Goal: Complete application form: Complete application form

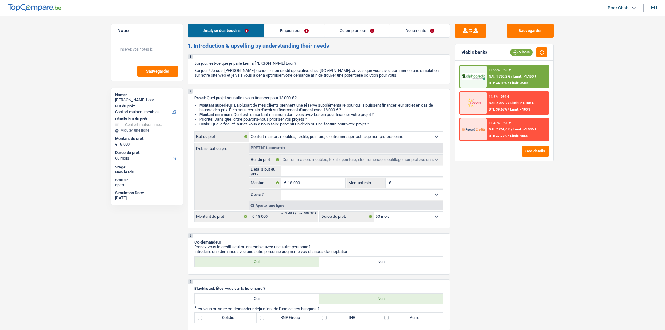
select select "household"
select select "60"
select select "household"
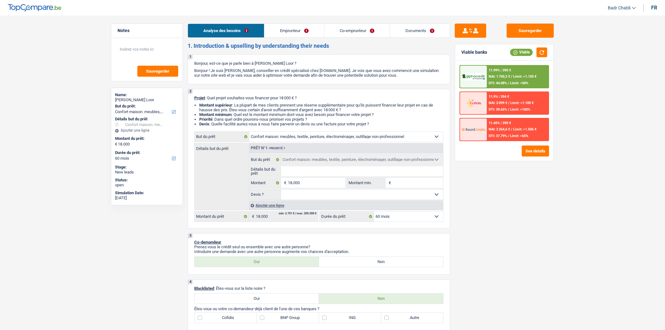
select select "60"
select select "privateEmployee"
select select "familyAllowances"
select select "netSalary"
select select "mealVouchers"
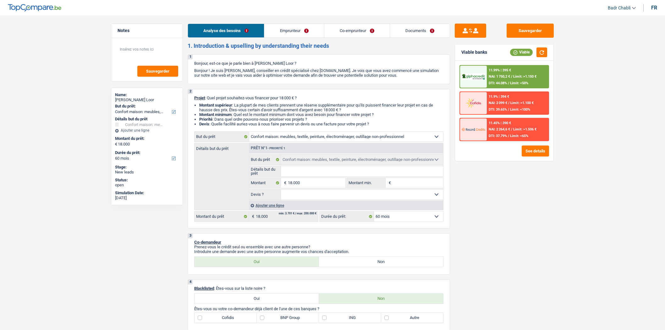
select select "rents"
select select "cardOrCredit"
select select "household"
select select "60"
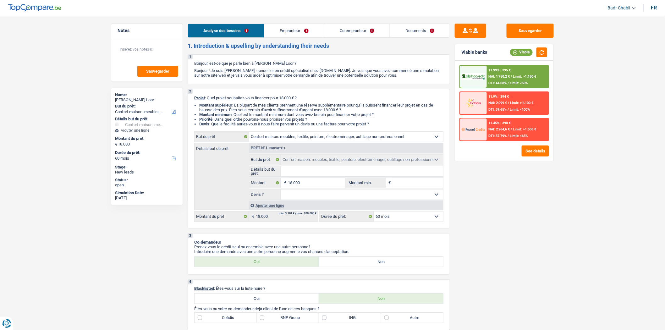
click at [291, 35] on link "Emprunteur" at bounding box center [293, 31] width 59 height 14
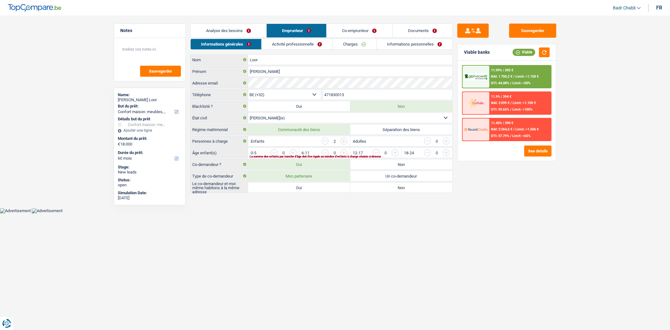
click at [340, 46] on link "Charges" at bounding box center [355, 44] width 44 height 10
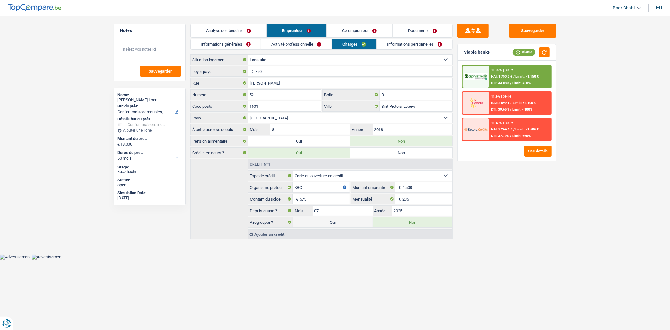
click at [222, 33] on link "Analyse des besoins" at bounding box center [229, 31] width 76 height 14
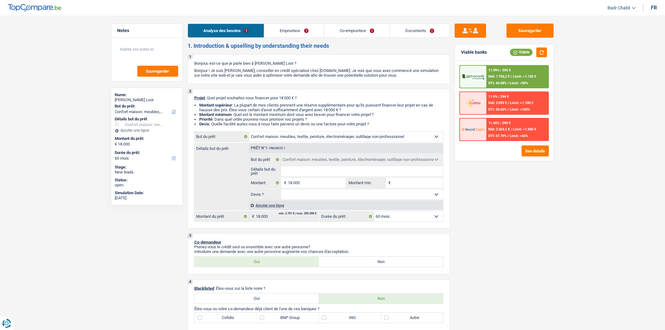
click at [288, 35] on link "Emprunteur" at bounding box center [293, 31] width 59 height 14
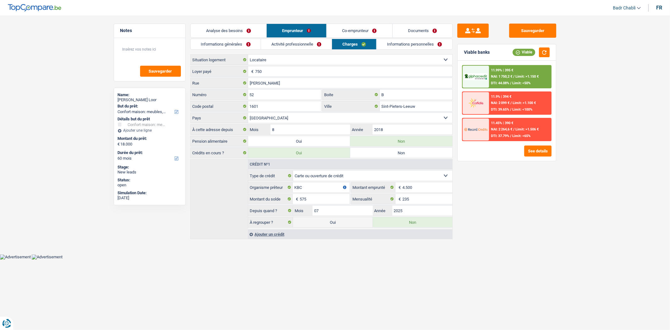
click at [299, 47] on link "Activité professionnelle" at bounding box center [296, 44] width 71 height 10
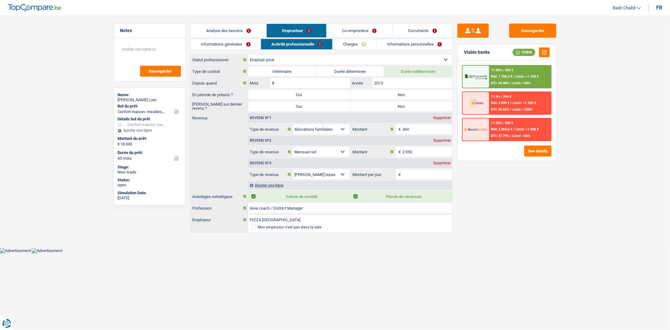
click at [366, 92] on label "Non" at bounding box center [401, 95] width 102 height 10
click at [366, 92] on input "Non" at bounding box center [401, 95] width 102 height 10
radio input "true"
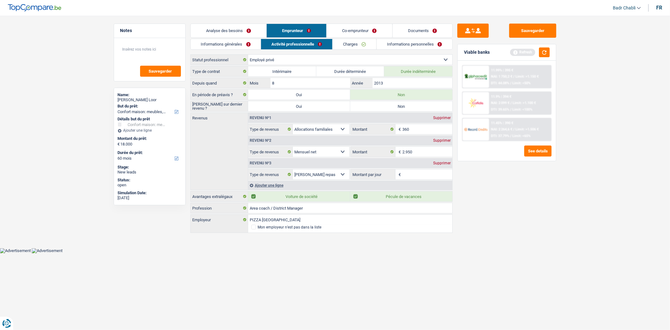
click at [385, 104] on label "Non" at bounding box center [401, 106] width 102 height 10
click at [385, 104] on input "Non" at bounding box center [401, 106] width 102 height 10
radio input "true"
click at [348, 43] on link "Charges" at bounding box center [355, 44] width 44 height 10
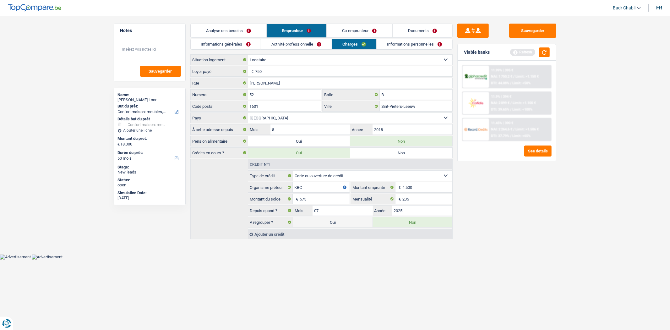
click at [271, 58] on select "Locataire Propriétaire avec prêt hypothécaire Propriétaire sans prêt hypothécai…" at bounding box center [350, 60] width 204 height 10
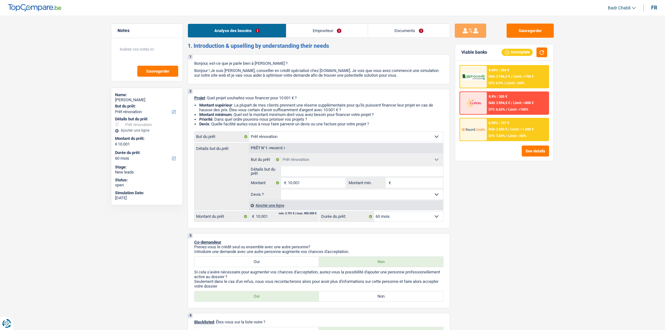
select select "renovation"
select select "60"
select select "renovation"
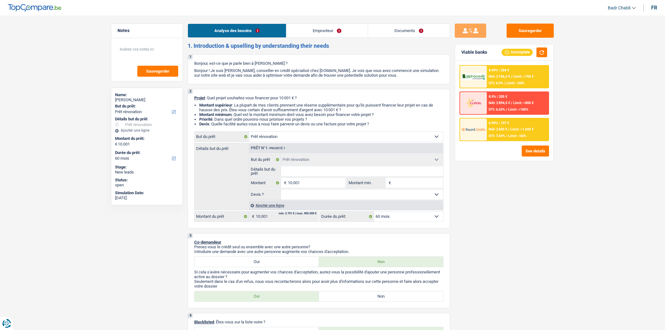
select select "60"
select select "independent"
select select "netSalary"
select select "familyAllowances"
select select "ownerWithMortgage"
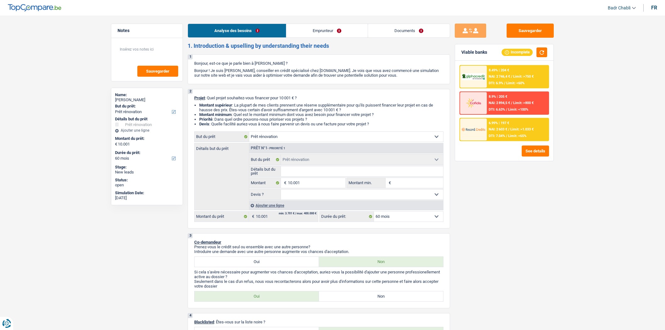
select select "renovation"
select select "60"
click at [324, 30] on link "Emprunteur" at bounding box center [326, 31] width 81 height 14
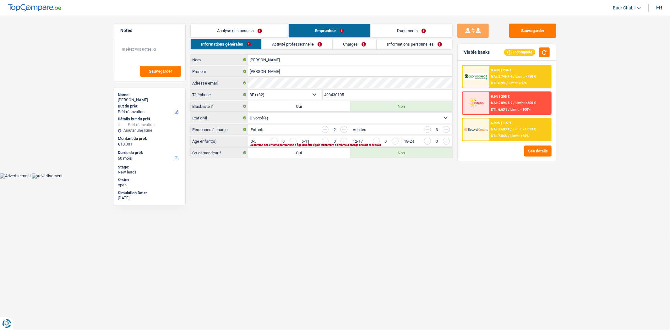
click at [377, 46] on link "Informations personnelles" at bounding box center [415, 44] width 76 height 10
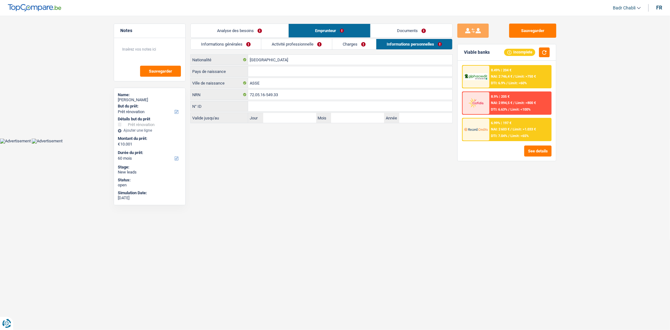
click at [365, 45] on link "Charges" at bounding box center [354, 44] width 44 height 10
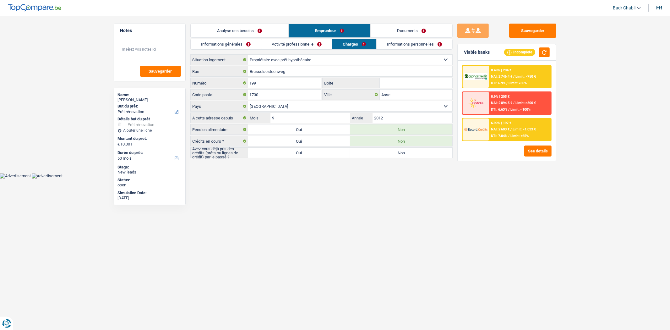
click at [231, 28] on link "Analyse des besoins" at bounding box center [240, 31] width 98 height 14
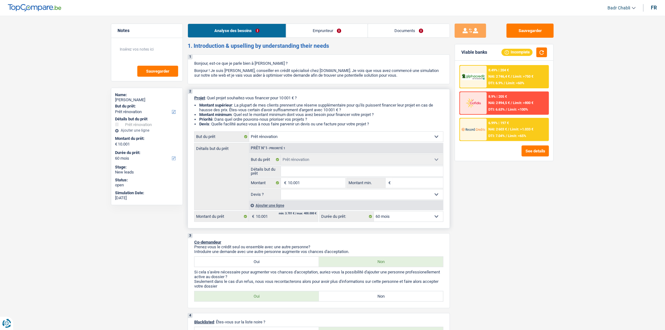
click at [301, 173] on input "Détails but du prêt" at bounding box center [362, 171] width 162 height 10
click at [281, 142] on select "Confort maison: meubles, textile, peinture, électroménager, outillage non-profe…" at bounding box center [346, 137] width 194 height 10
select select "houseOrGarden"
click at [249, 133] on select "Confort maison: meubles, textile, peinture, électroménager, outillage non-profe…" at bounding box center [346, 137] width 194 height 10
select select "houseOrGarden"
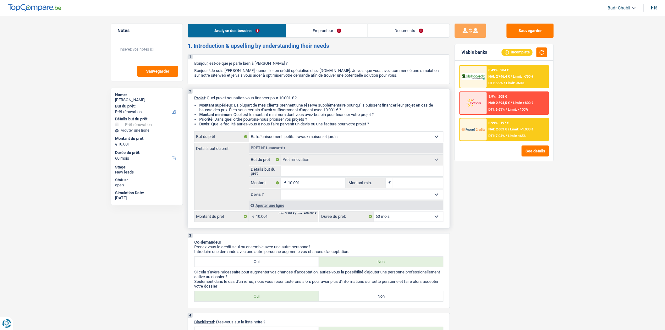
select select "houseOrGarden"
select select "renovation"
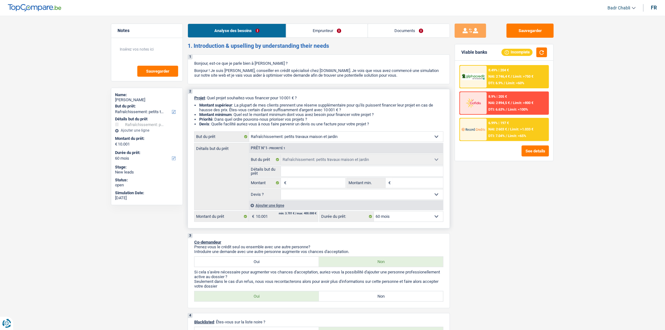
select select "renovation"
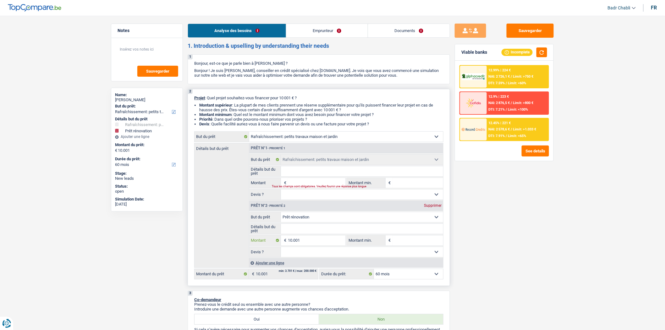
click at [323, 245] on input "10.001" at bounding box center [316, 240] width 57 height 10
click at [322, 245] on input "10.001" at bounding box center [316, 240] width 57 height 10
drag, startPoint x: 319, startPoint y: 182, endPoint x: 323, endPoint y: 182, distance: 3.5
click at [319, 182] on input "Montant" at bounding box center [316, 183] width 57 height 10
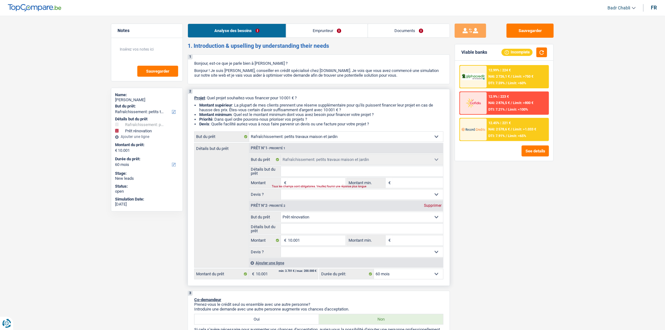
paste input "10.001"
type input "10.001"
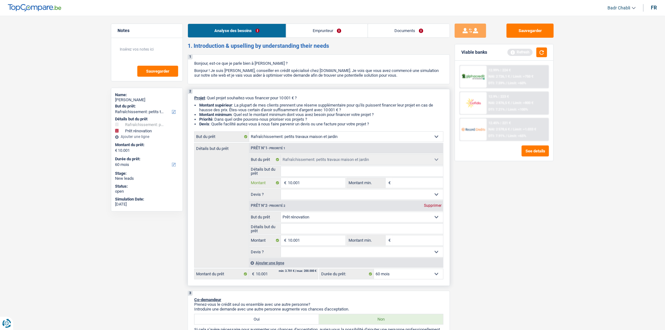
type input "10.001"
type input "20.002"
drag, startPoint x: 429, startPoint y: 206, endPoint x: 359, endPoint y: 186, distance: 73.3
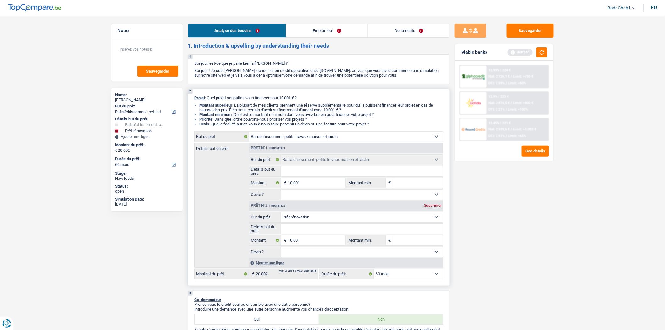
click at [429, 206] on div "Supprimer" at bounding box center [432, 206] width 21 height 4
type input "10.001"
select select "60"
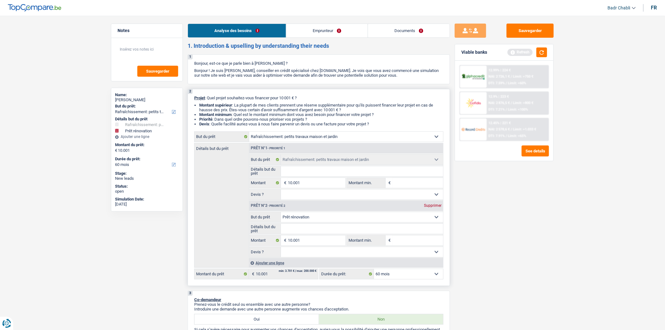
select select "60"
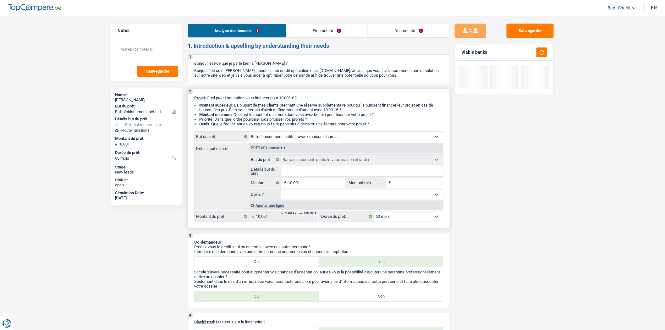
drag, startPoint x: 330, startPoint y: 175, endPoint x: 342, endPoint y: 173, distance: 12.4
click at [330, 175] on input "Détails but du prêt" at bounding box center [362, 171] width 162 height 10
type input "R"
type input "Ra"
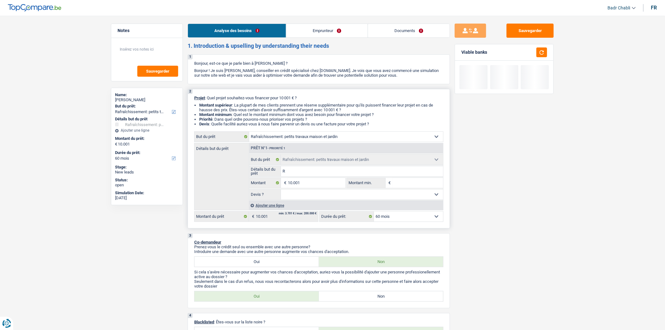
type input "Ra"
type input "Raf"
type input "Raff"
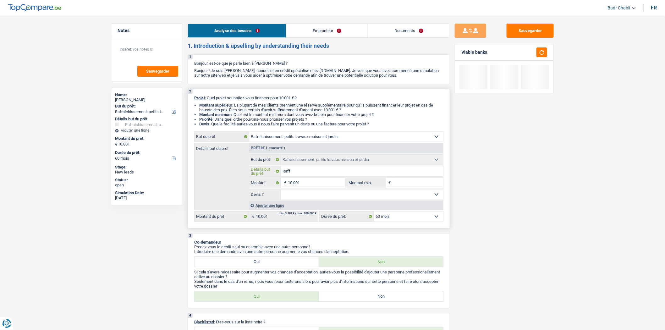
type input "Raffr"
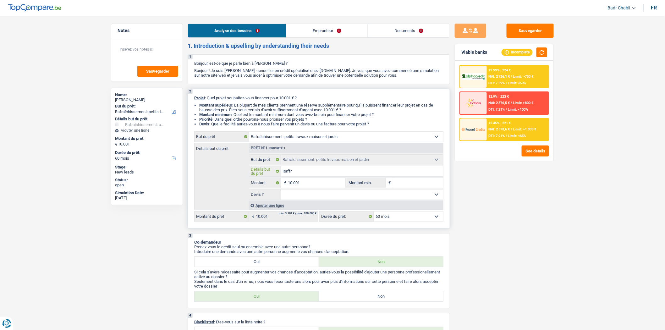
type input "Raffrq"
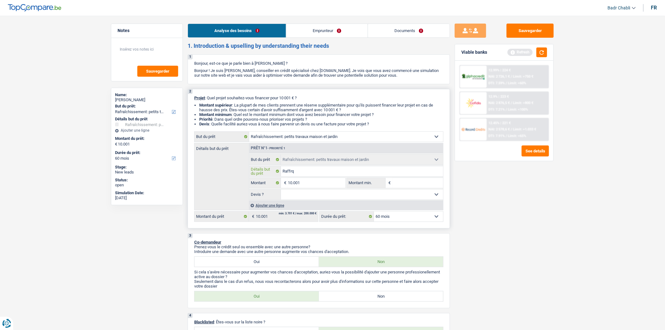
type input "Raffrqi"
type input "Raffrqic"
type input "Raffrqi"
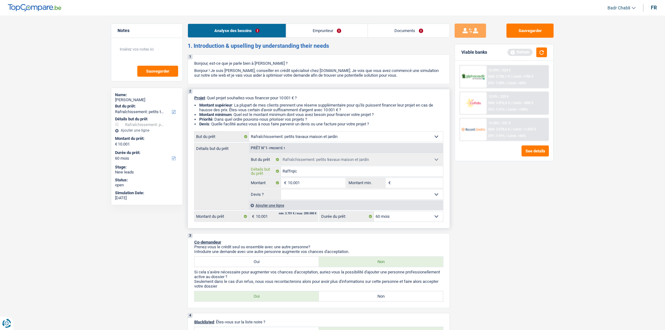
type input "Raffrqi"
type input "Raffrq"
type input "Raffr"
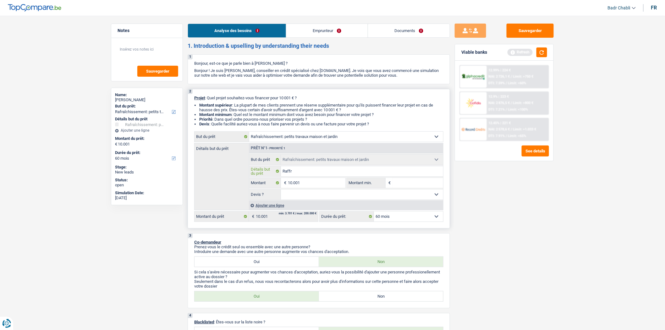
type input "Raffrq"
type input "Raffr"
type input "Raffra"
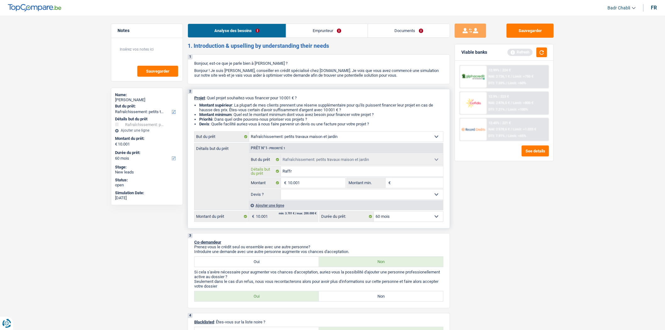
type input "Raffra"
type input "Raffrac"
type input "Raffrach"
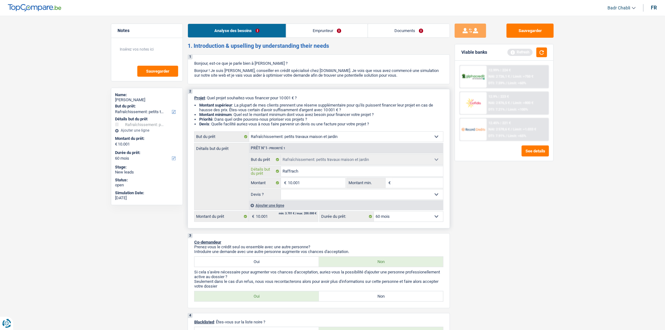
type input "Raffrachi"
type input "Raffrachir"
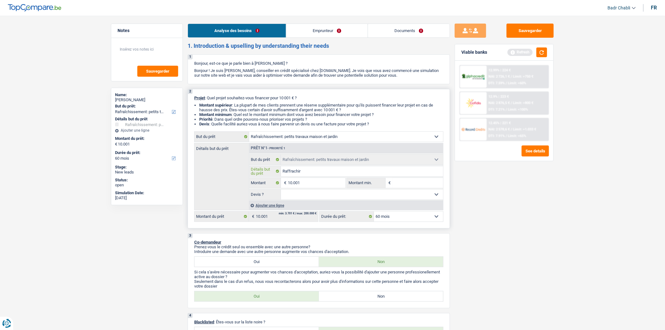
type input "Raffrachir"
type input "Raffrachir m"
type input "Raffrachir ma"
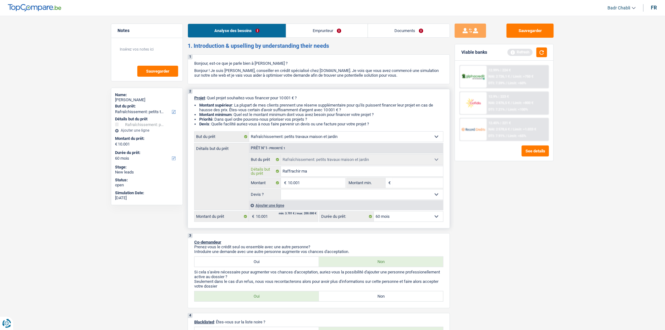
type input "Raffrachir mai"
type input "Raffrachir mais"
type input "Raffrachir maiso"
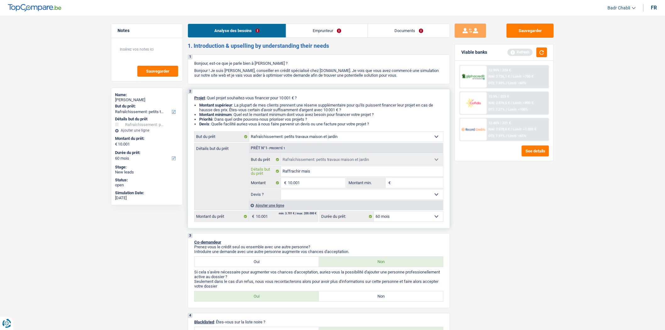
type input "Raffrachir maiso"
type input "Raffrachir maison"
type input "8"
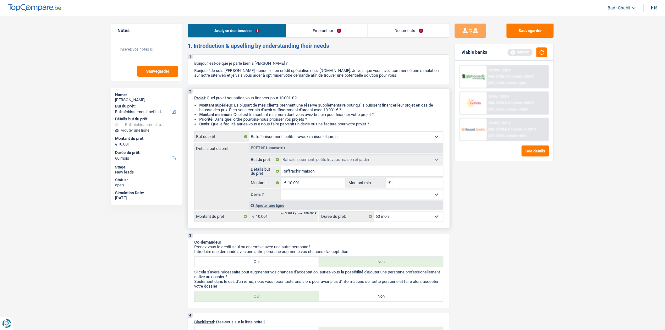
type input "8"
type input "80"
type input "800"
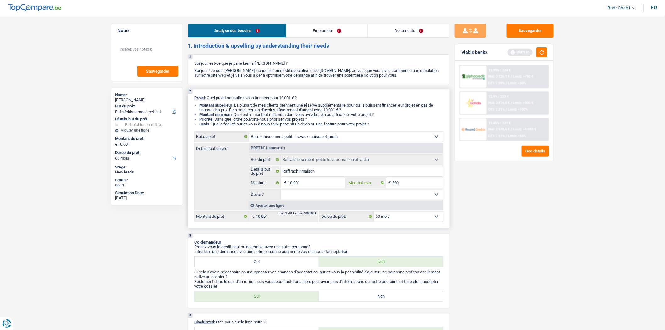
type input "8.000"
drag, startPoint x: 348, startPoint y: 198, endPoint x: 352, endPoint y: 197, distance: 4.0
click at [348, 198] on select "Oui Non Non répondu Sélectionner une option" at bounding box center [362, 194] width 162 height 10
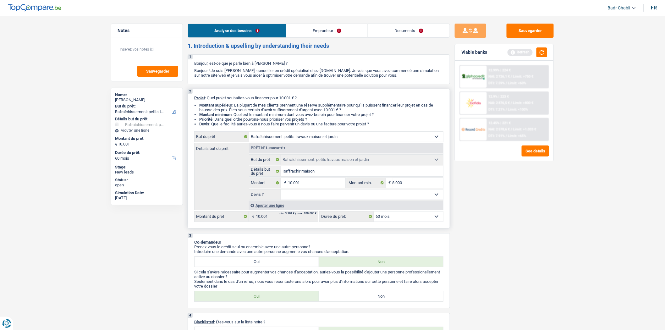
select select "false"
click at [281, 191] on select "Oui Non Non répondu Sélectionner une option" at bounding box center [362, 194] width 162 height 10
select select "false"
click at [438, 214] on select "12 mois 18 mois 24 mois 30 mois 36 mois 42 mois 48 mois 60 mois Sélectionner un…" at bounding box center [408, 216] width 69 height 10
click at [534, 217] on div "Sauvegarder Viable banks Refresh 12.99% | 224 € NAI: 2 726,1 € / Limit: >750 € …" at bounding box center [504, 171] width 108 height 295
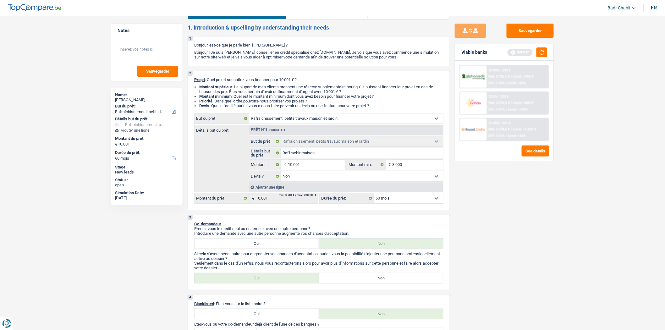
scroll to position [35, 0]
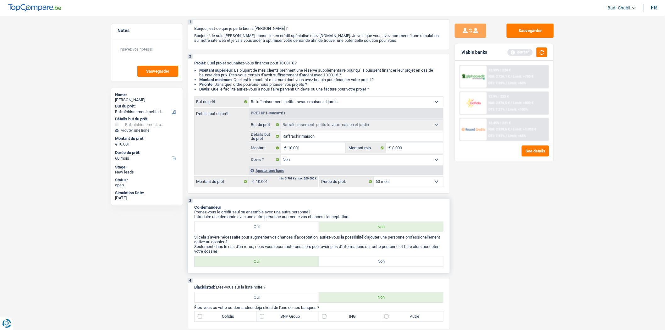
click at [403, 265] on label "Non" at bounding box center [381, 261] width 124 height 10
click at [403, 265] on input "Non" at bounding box center [381, 261] width 124 height 10
radio input "true"
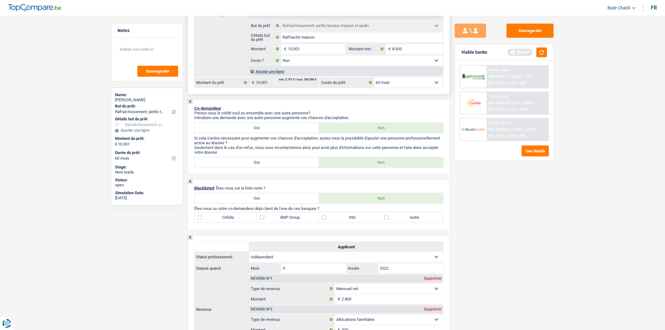
scroll to position [0, 0]
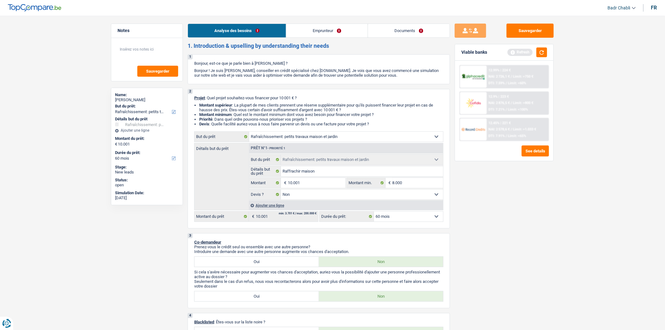
click at [316, 35] on link "Emprunteur" at bounding box center [326, 31] width 81 height 14
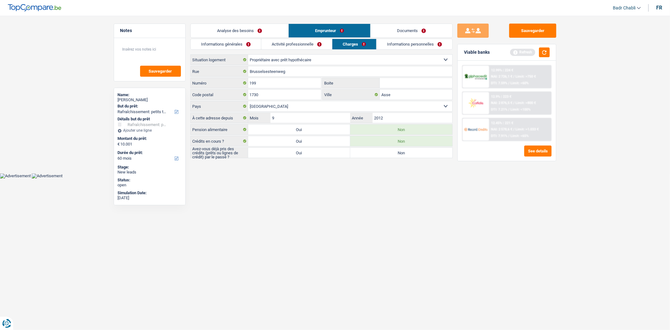
click at [231, 40] on link "Informations générales" at bounding box center [226, 44] width 70 height 10
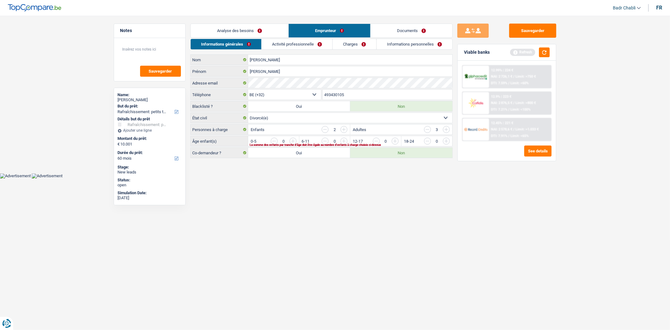
click at [354, 43] on link "Charges" at bounding box center [355, 44] width 44 height 10
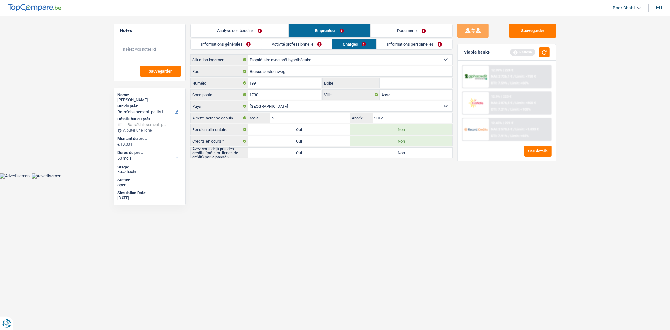
click at [236, 43] on link "Informations générales" at bounding box center [226, 44] width 70 height 10
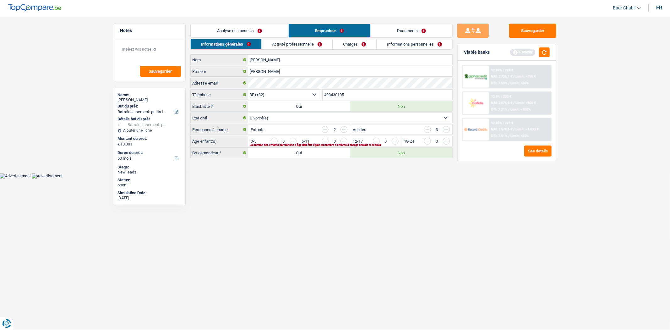
click at [291, 142] on input "button" at bounding box center [421, 143] width 262 height 10
click at [296, 142] on input "button" at bounding box center [421, 143] width 262 height 10
click at [426, 129] on input "button" at bounding box center [427, 129] width 7 height 7
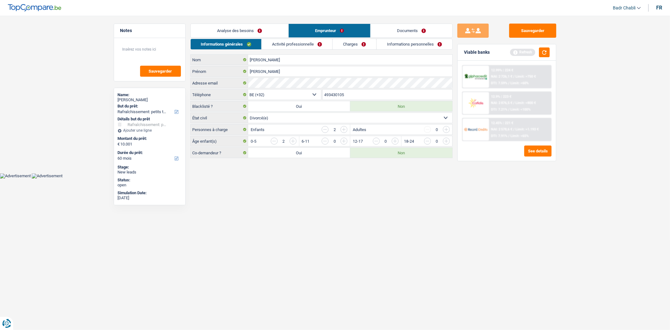
click at [416, 33] on link "Documents" at bounding box center [412, 31] width 82 height 14
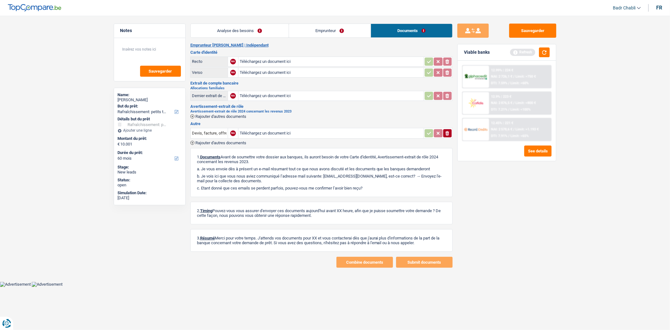
click at [309, 35] on link "Emprunteur" at bounding box center [330, 31] width 82 height 14
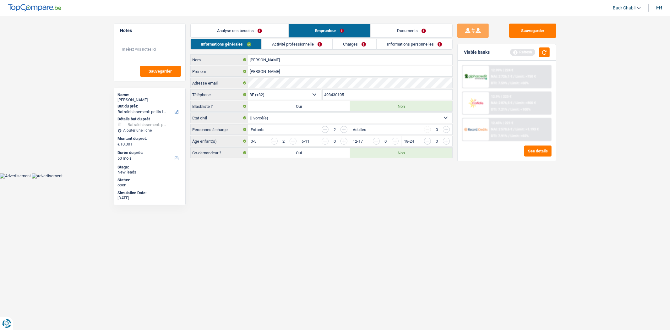
click at [266, 30] on link "Analyse des besoins" at bounding box center [240, 31] width 98 height 14
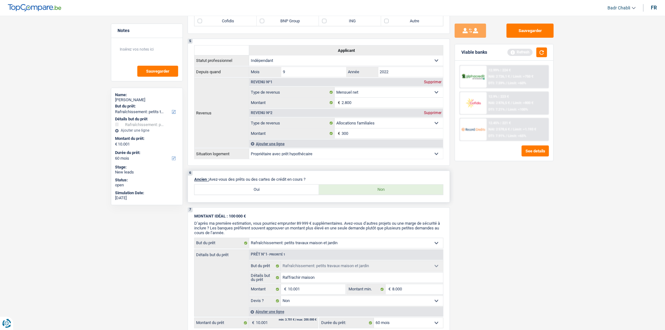
scroll to position [314, 0]
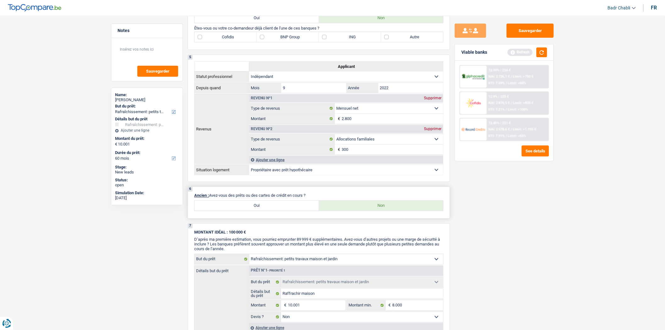
click at [267, 211] on label "Oui" at bounding box center [256, 206] width 124 height 10
click at [267, 211] on input "Oui" at bounding box center [256, 206] width 124 height 10
radio input "true"
select select "mortgage"
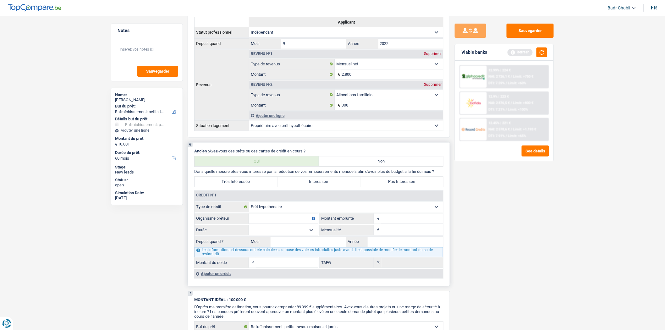
scroll to position [419, 0]
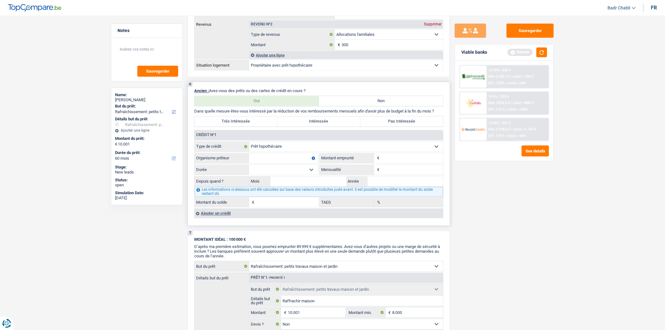
click at [291, 159] on input "Organisme prêteur" at bounding box center [283, 158] width 69 height 10
type input "V"
type input "Vlaams Woningfonds"
type input "163.000"
click at [308, 174] on select "120 mois 132 mois 144 mois 180 mois 240 mois 300 mois 360 mois 420 mois Sélecti…" at bounding box center [283, 170] width 69 height 10
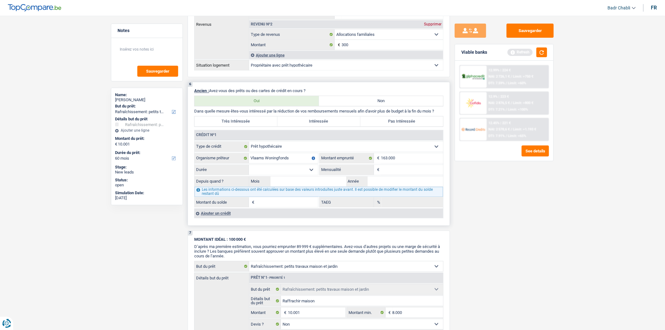
select select "300"
click at [249, 170] on select "120 mois 132 mois 144 mois 180 mois 240 mois 300 mois 360 mois 420 mois Sélecti…" at bounding box center [283, 170] width 69 height 10
click at [411, 175] on input "Mensualité" at bounding box center [412, 170] width 62 height 10
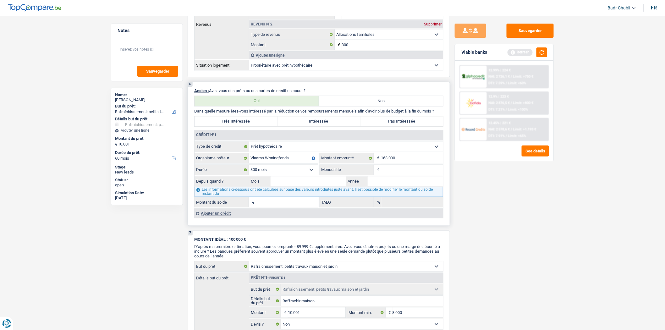
click at [411, 175] on input "Mensualité" at bounding box center [412, 170] width 62 height 10
type input "665"
click at [311, 187] on input "Mois" at bounding box center [308, 182] width 76 height 10
click at [405, 126] on label "Pas Intéressée" at bounding box center [401, 122] width 83 height 10
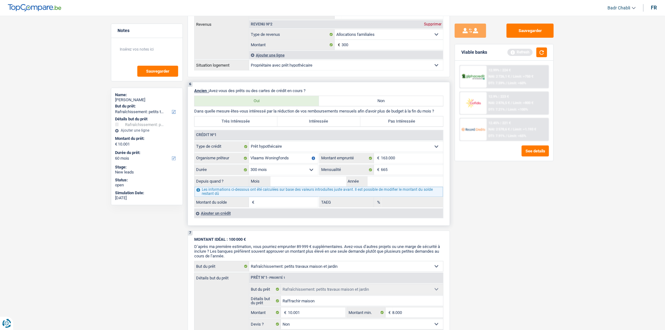
click at [405, 126] on input "Pas Intéressée" at bounding box center [401, 122] width 83 height 10
radio input "true"
click at [319, 187] on input "Mois" at bounding box center [308, 182] width 76 height 10
type input "05"
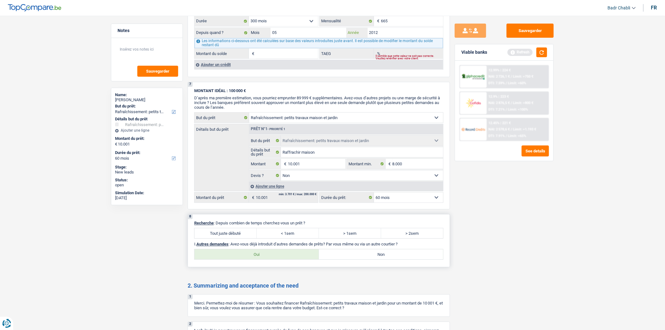
scroll to position [593, 0]
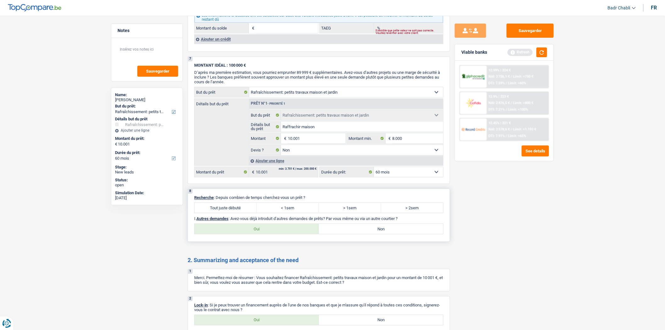
type input "2012"
type input "85.085"
type input "1,68"
click at [240, 213] on label "Tout juste débuté" at bounding box center [225, 208] width 62 height 10
click at [240, 213] on input "Tout juste débuté" at bounding box center [225, 208] width 62 height 10
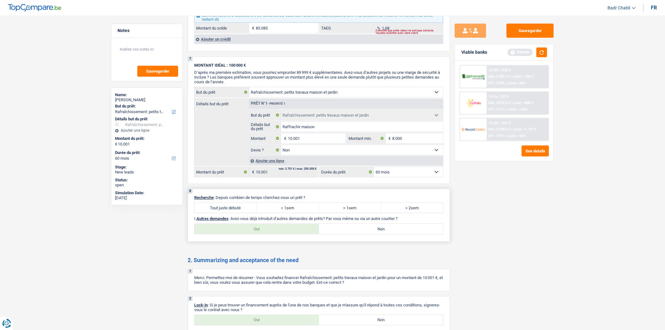
radio input "true"
click at [361, 231] on label "Non" at bounding box center [381, 229] width 124 height 10
click at [361, 231] on input "Non" at bounding box center [381, 229] width 124 height 10
radio input "true"
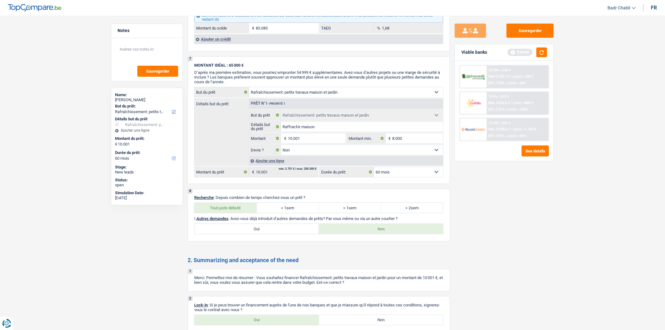
scroll to position [663, 0]
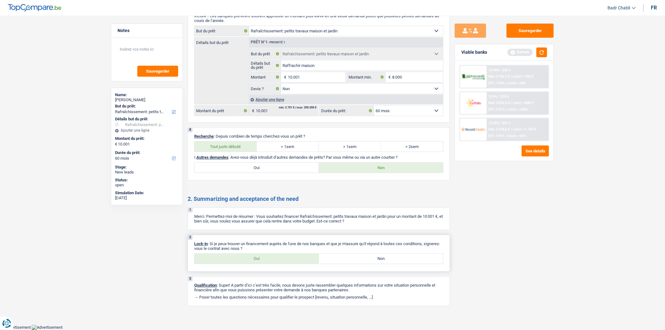
click at [262, 256] on label "Oui" at bounding box center [256, 258] width 124 height 10
click at [262, 256] on input "Oui" at bounding box center [256, 258] width 124 height 10
radio input "true"
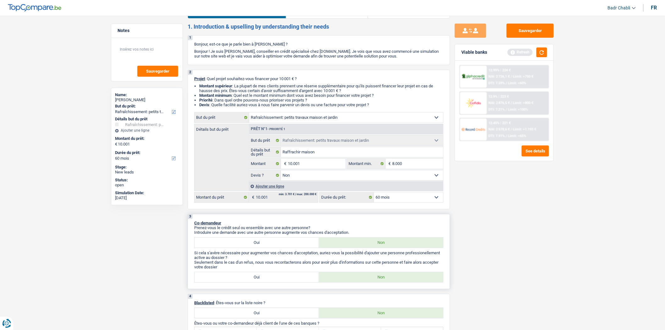
scroll to position [0, 0]
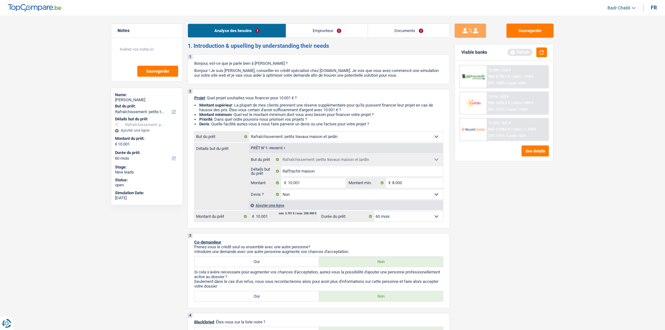
click at [309, 30] on link "Emprunteur" at bounding box center [326, 31] width 81 height 14
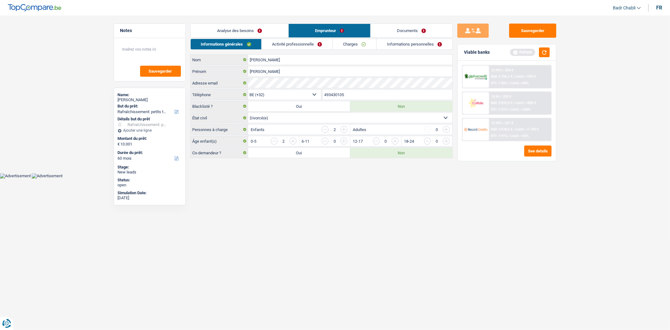
click at [313, 42] on link "Activité professionnelle" at bounding box center [297, 44] width 71 height 10
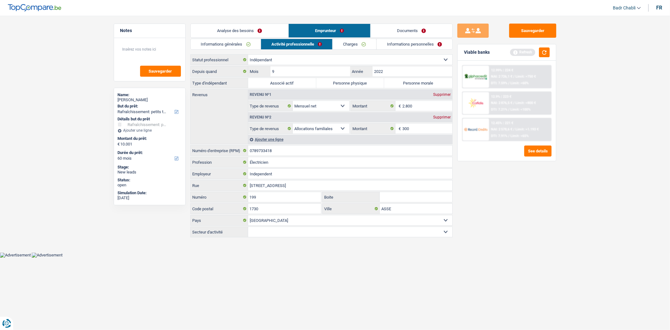
click at [360, 84] on label "Personne physique" at bounding box center [350, 83] width 68 height 10
click at [360, 84] on input "Personne physique" at bounding box center [350, 83] width 68 height 10
radio input "true"
click at [280, 149] on input "0789733418" at bounding box center [350, 150] width 204 height 10
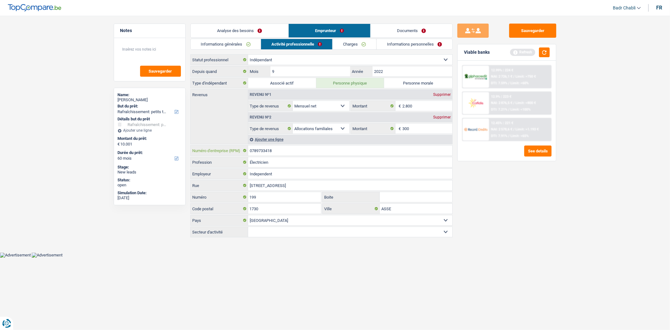
click at [280, 149] on input "0789733418" at bounding box center [350, 150] width 204 height 10
click at [545, 54] on button "button" at bounding box center [544, 52] width 11 height 10
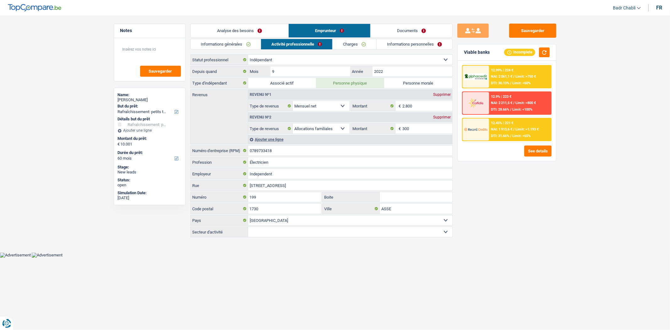
click at [362, 45] on link "Charges" at bounding box center [355, 44] width 44 height 10
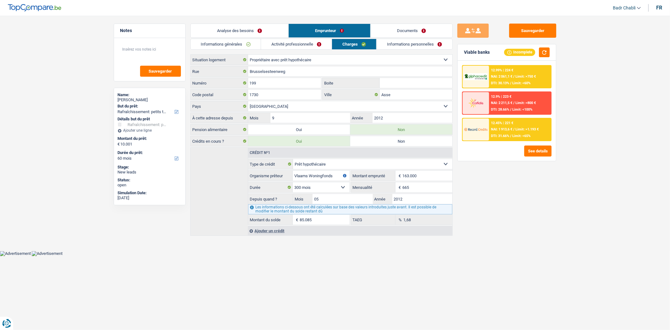
click at [306, 43] on link "Activité professionnelle" at bounding box center [296, 44] width 71 height 10
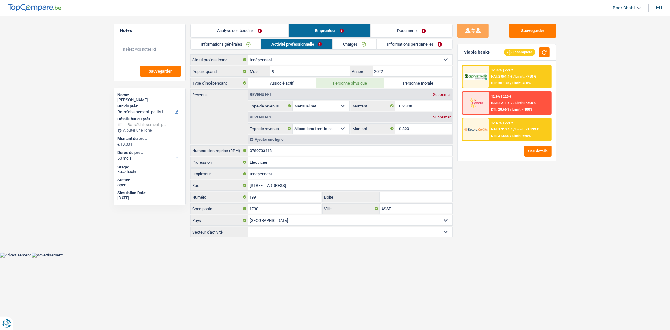
click at [447, 116] on div "Supprimer" at bounding box center [442, 117] width 21 height 4
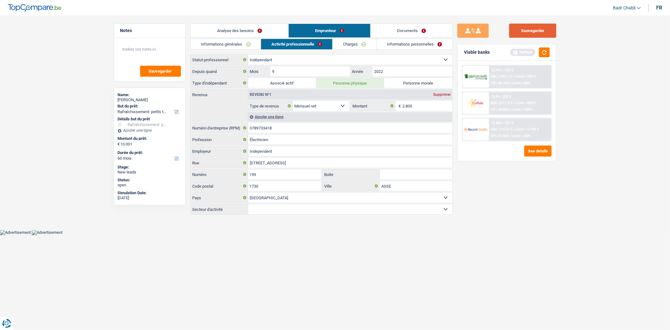
click at [547, 30] on button "Sauvegarder" at bounding box center [532, 31] width 47 height 14
click at [336, 42] on link "Charges" at bounding box center [355, 44] width 44 height 10
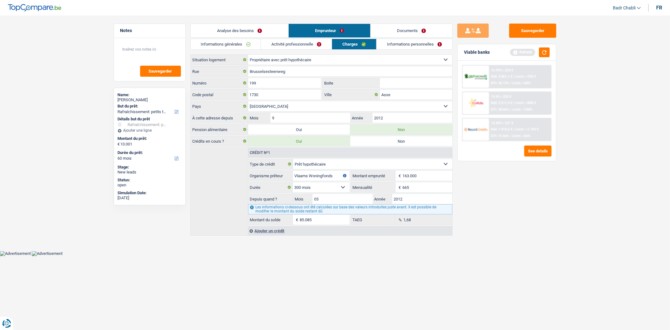
click at [296, 45] on link "Activité professionnelle" at bounding box center [296, 44] width 71 height 10
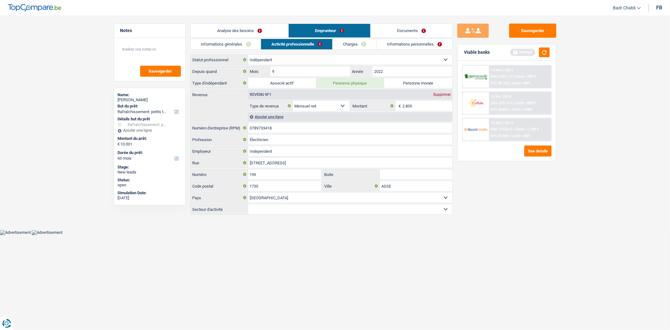
click at [347, 41] on link "Charges" at bounding box center [355, 44] width 44 height 10
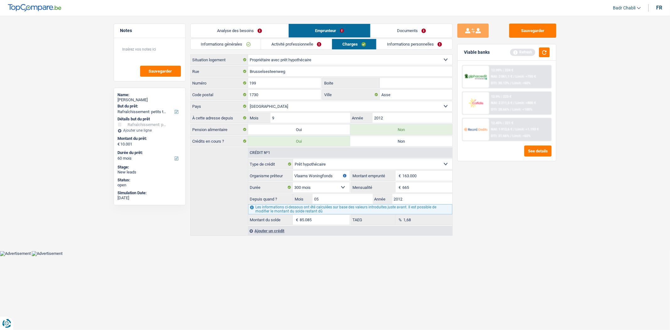
click at [403, 45] on link "Informations personnelles" at bounding box center [415, 44] width 76 height 10
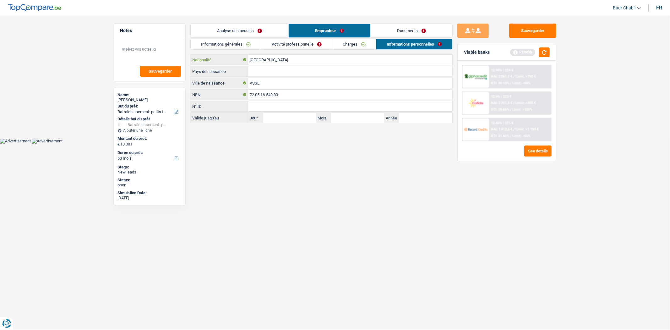
click at [269, 59] on input "[GEOGRAPHIC_DATA]" at bounding box center [350, 60] width 204 height 10
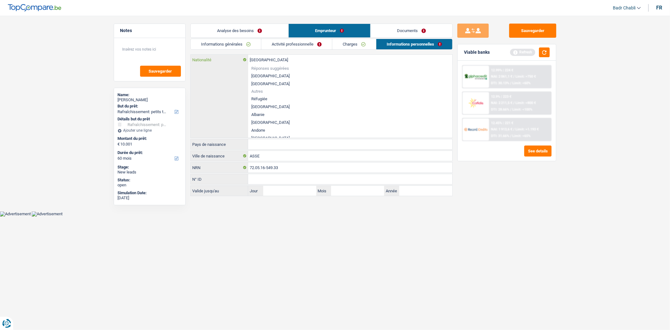
click at [269, 59] on input "[GEOGRAPHIC_DATA]" at bounding box center [350, 60] width 204 height 10
type input "r"
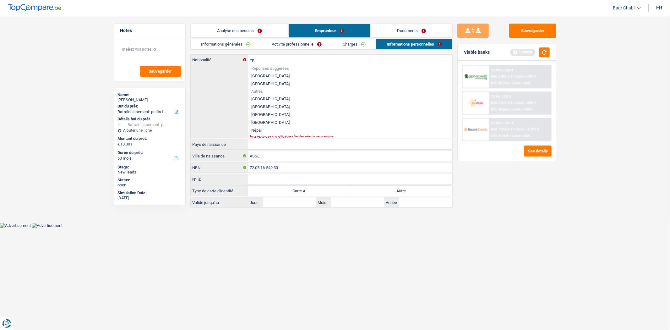
click at [294, 113] on li "République démocratique du Congo" at bounding box center [350, 115] width 204 height 8
type input "République démocratique du Congo"
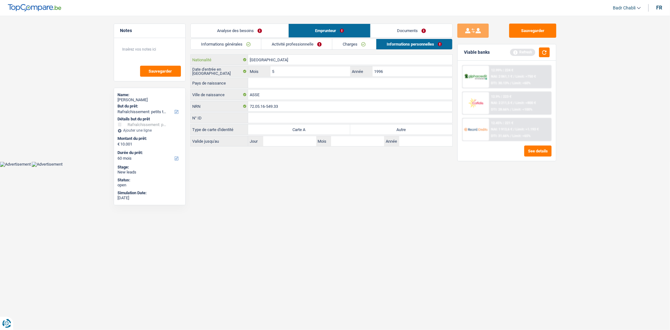
click at [285, 60] on input "République démocratique du Congo" at bounding box center [350, 60] width 204 height 10
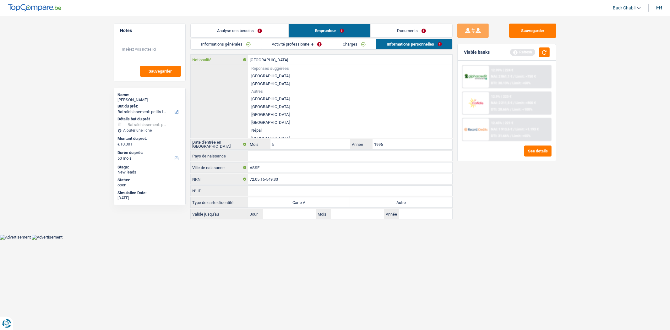
click at [285, 60] on input "République démocratique du Congo" at bounding box center [350, 60] width 204 height 10
click at [285, 60] on input "Nationalité" at bounding box center [350, 60] width 204 height 10
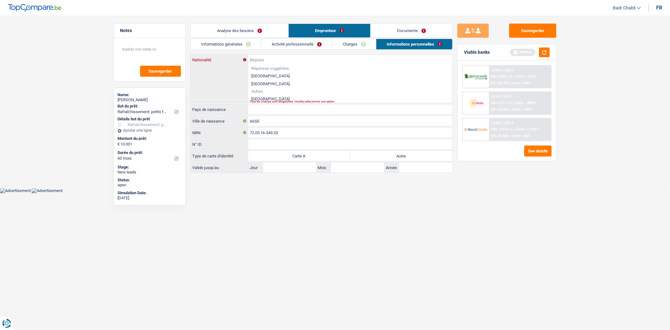
click at [285, 60] on input "Nationalité" at bounding box center [350, 60] width 204 height 10
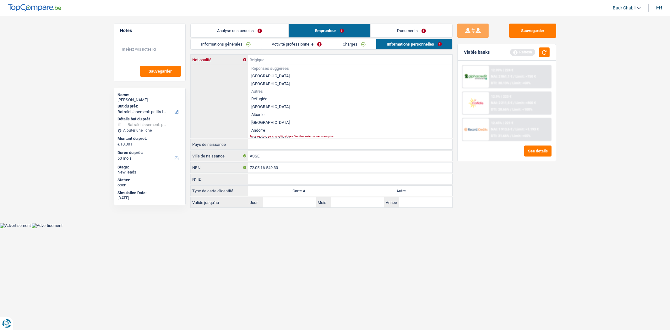
paste input "0789733418"
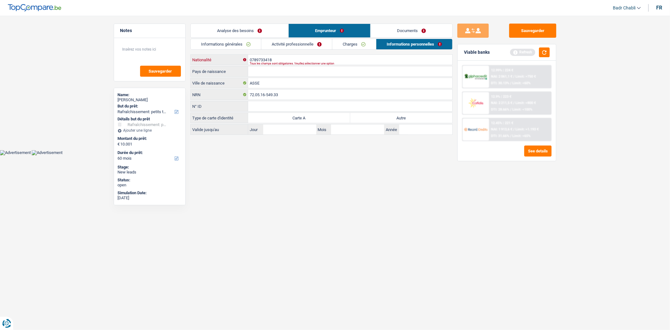
click at [285, 60] on input "0789733418" at bounding box center [350, 60] width 204 height 10
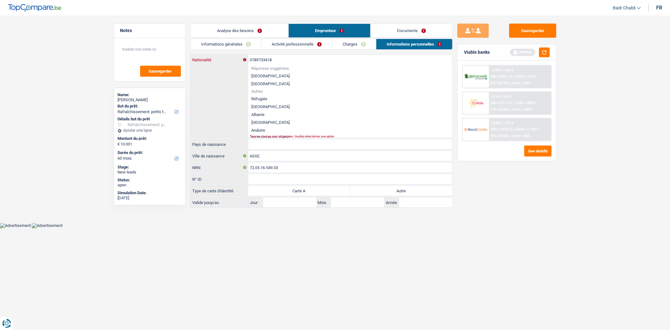
click at [285, 60] on input "0789733418" at bounding box center [350, 60] width 204 height 10
click at [280, 131] on li "République démocratique du Congo" at bounding box center [350, 130] width 204 height 8
type input "République démocratique du Congo"
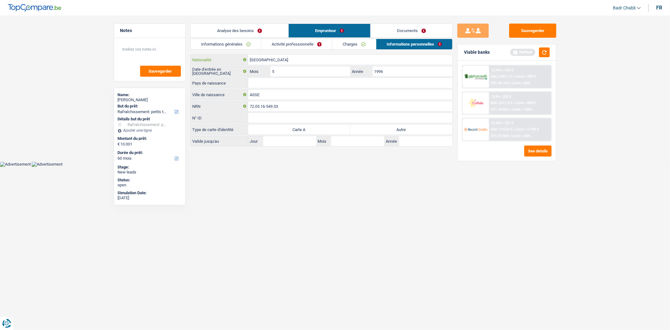
click at [271, 61] on input "République démocratique du Congo" at bounding box center [350, 60] width 204 height 10
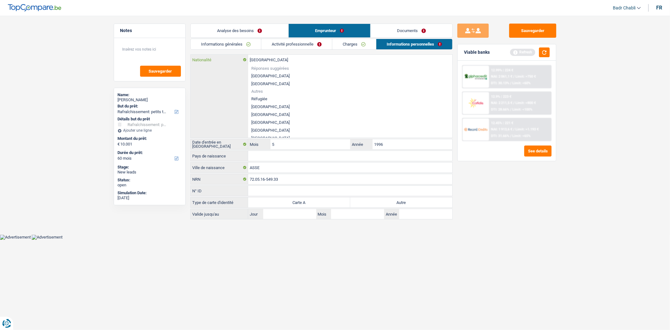
click at [271, 61] on input "République démocratique du Congo" at bounding box center [350, 60] width 204 height 10
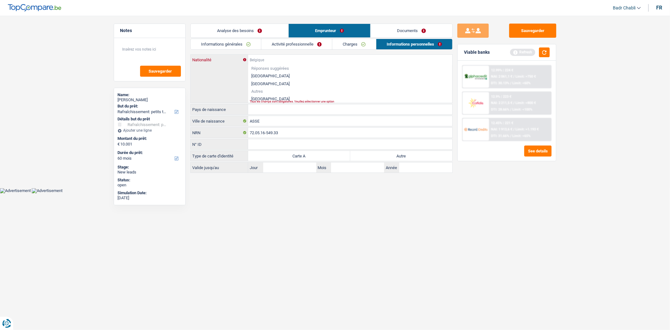
paste input "République démocratique du Congo"
type input "République démocratique du Congo"
click at [272, 96] on li "République démocratique du Congo" at bounding box center [350, 99] width 204 height 8
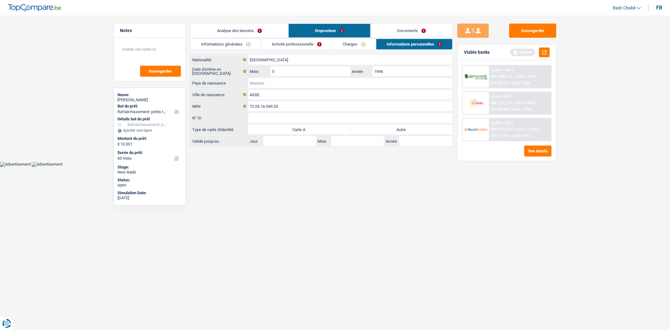
click at [265, 83] on input "Pays de naissance" at bounding box center [350, 83] width 204 height 10
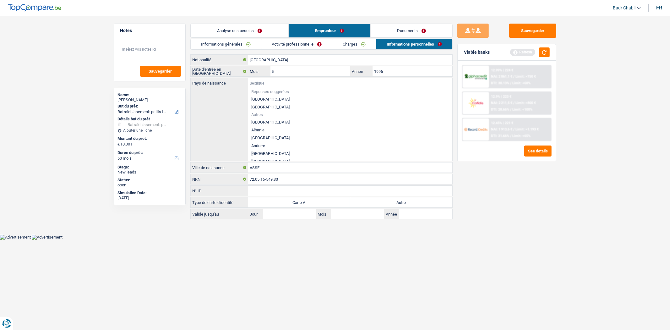
paste input "République démocratique du Congo"
type input "République démocratique du Congo"
paste input "République démocratique du Congo"
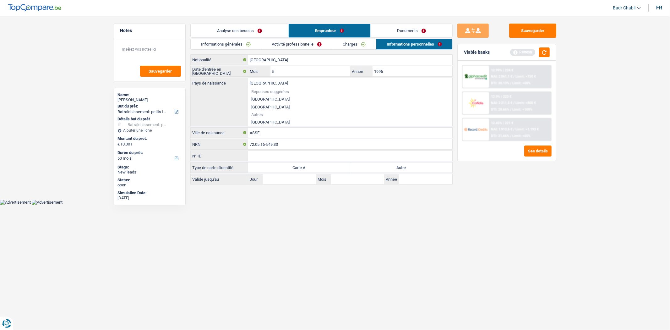
type input "République démocratique du Congo"
click at [274, 120] on li "République démocratique du Congo" at bounding box center [350, 122] width 204 height 8
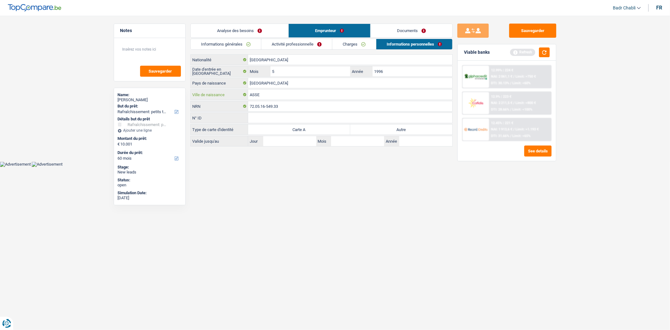
click at [266, 93] on input "ASSE" at bounding box center [350, 95] width 204 height 10
type input "Kinsasha"
click at [405, 125] on label "Autre" at bounding box center [401, 129] width 102 height 10
click at [405, 125] on input "Autre" at bounding box center [401, 129] width 102 height 10
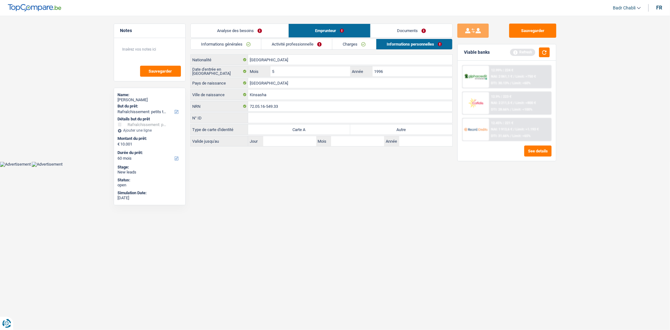
radio input "true"
click at [545, 52] on button "button" at bounding box center [544, 52] width 11 height 10
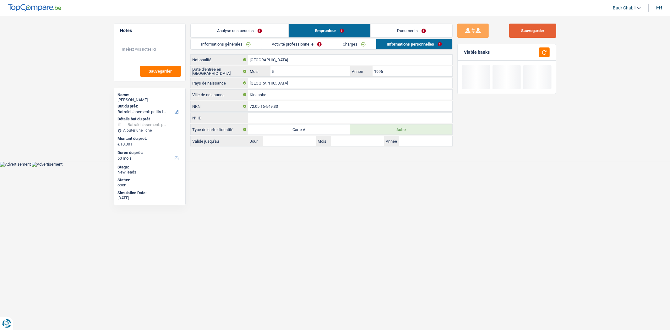
click at [539, 29] on button "Sauvegarder" at bounding box center [532, 31] width 47 height 14
click at [547, 28] on button "Sauvegarder" at bounding box center [532, 31] width 47 height 14
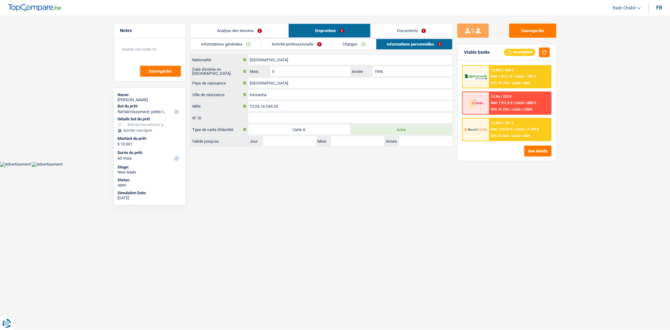
click at [381, 47] on link "Informations personnelles" at bounding box center [414, 44] width 76 height 10
click at [356, 42] on link "Charges" at bounding box center [354, 44] width 44 height 10
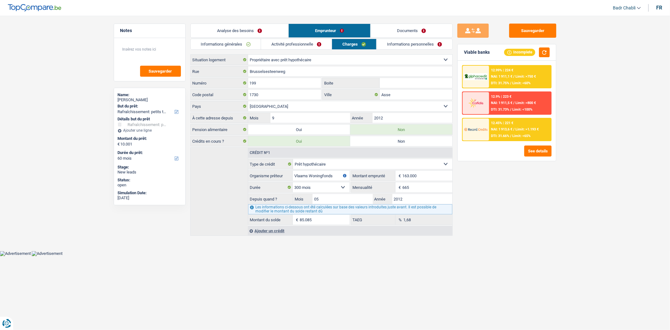
click at [311, 42] on link "Activité professionnelle" at bounding box center [296, 44] width 71 height 10
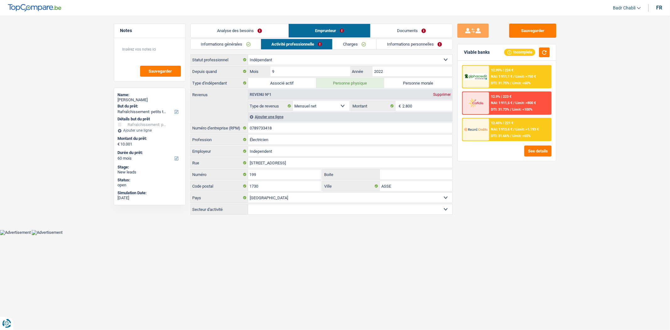
click at [227, 47] on link "Informations générales" at bounding box center [226, 44] width 70 height 10
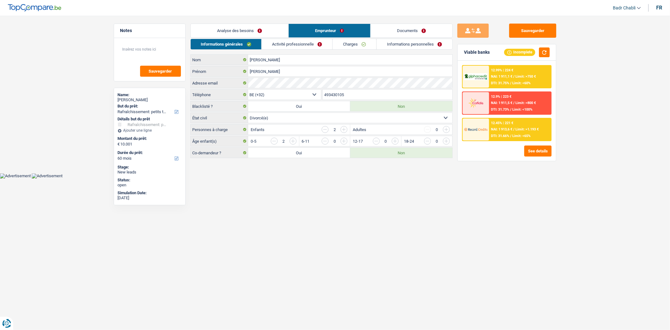
click at [237, 33] on link "Analyse des besoins" at bounding box center [240, 31] width 98 height 14
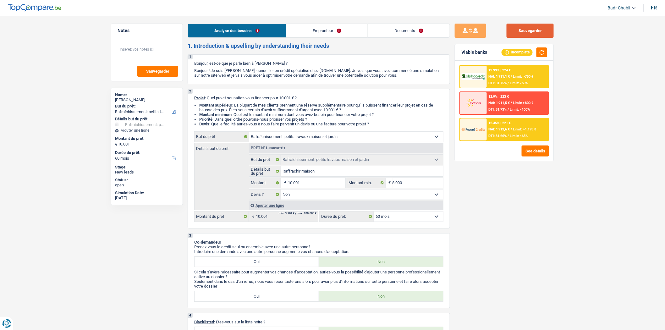
click at [528, 27] on button "Sauvegarder" at bounding box center [529, 31] width 47 height 14
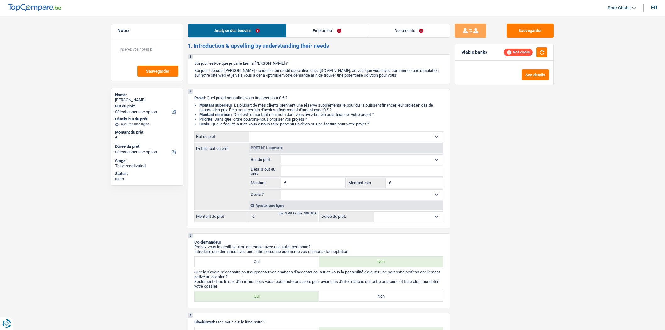
select select "independent"
select select "netSalary"
select select "liveWithParents"
select select "renovationLoan"
select select "96"
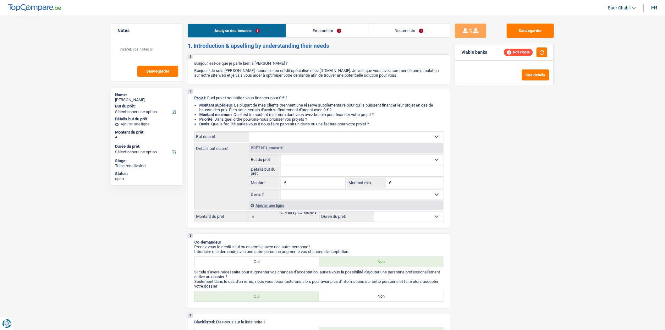
select select "personalLoan"
select select "other"
select select "60"
select select "independent"
select select "netSalary"
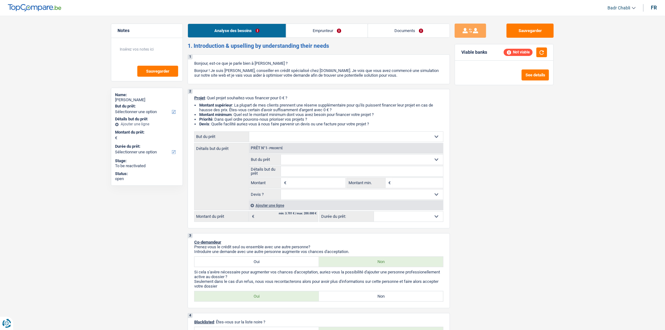
click at [322, 26] on link "Emprunteur" at bounding box center [326, 31] width 81 height 14
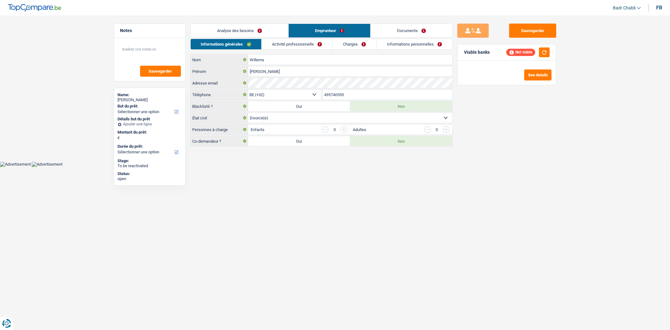
click at [287, 44] on link "Activité professionnelle" at bounding box center [297, 44] width 71 height 10
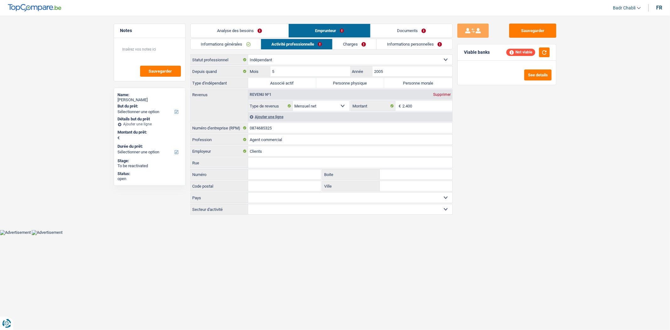
click at [352, 86] on label "Personne physique" at bounding box center [350, 83] width 68 height 10
click at [352, 86] on input "Personne physique" at bounding box center [350, 83] width 68 height 10
radio input "true"
click at [235, 42] on link "Informations générales" at bounding box center [226, 44] width 70 height 10
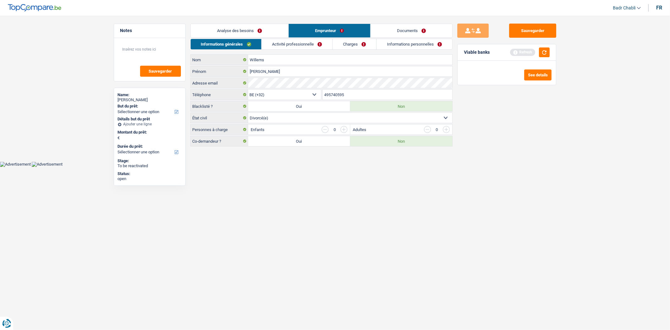
click at [237, 31] on link "Analyse des besoins" at bounding box center [240, 31] width 98 height 14
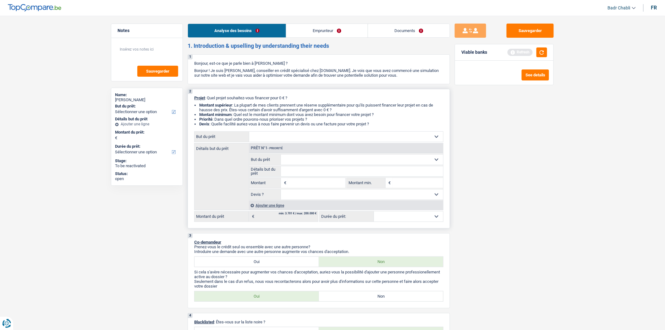
click at [308, 186] on input "Montant" at bounding box center [316, 183] width 57 height 10
type input "9.000"
click at [259, 136] on select "Confort maison: meubles, textile, peinture, électroménager, outillage non-profe…" at bounding box center [346, 137] width 194 height 10
type input "9.000"
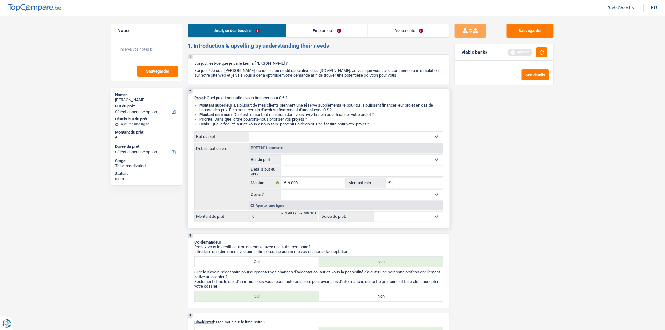
type input "9.000"
select select "48"
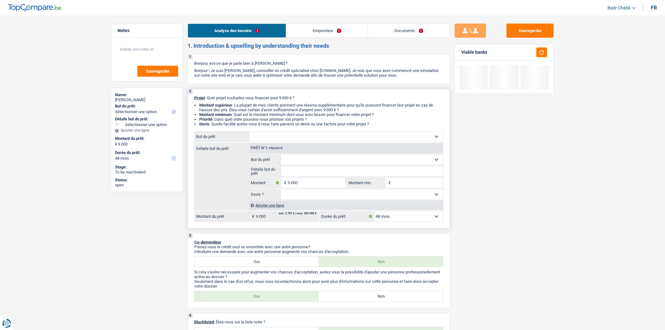
select select "other"
click at [249, 133] on select "Confort maison: meubles, textile, peinture, électroménager, outillage non-profe…" at bounding box center [346, 137] width 194 height 10
select select "other"
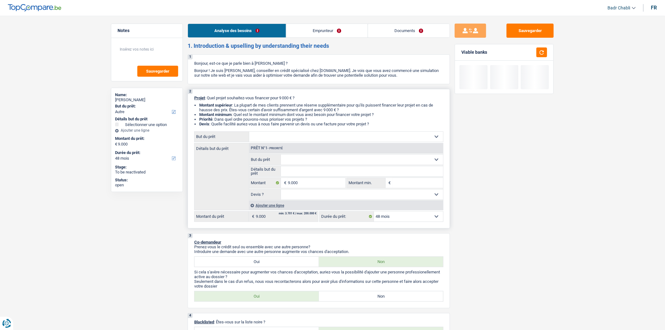
select select "other"
click at [311, 172] on input "Détails but du prêt" at bounding box center [362, 171] width 162 height 10
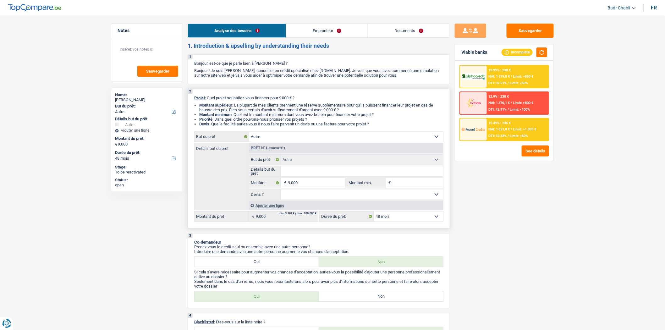
type input "R"
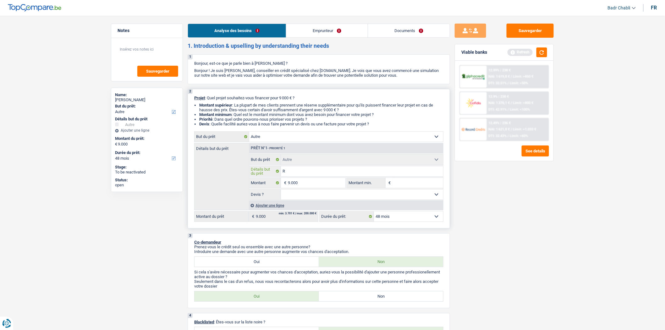
type input "Ra"
type input "Rac"
type input "Rach"
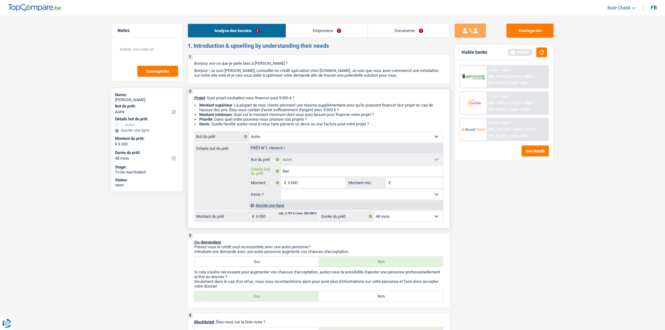
type input "Rach"
type input "Racha"
type input "Rachat"
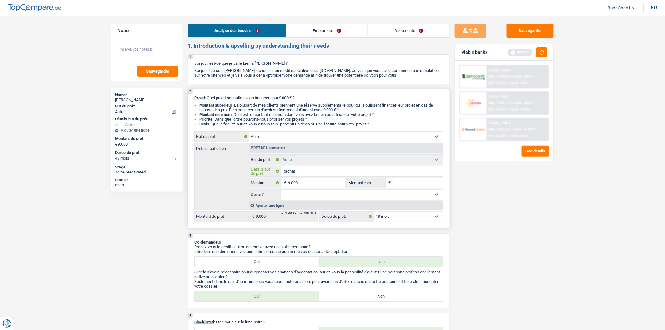
type input "Rachat"
type input "Rachat l"
type input "Rachat le"
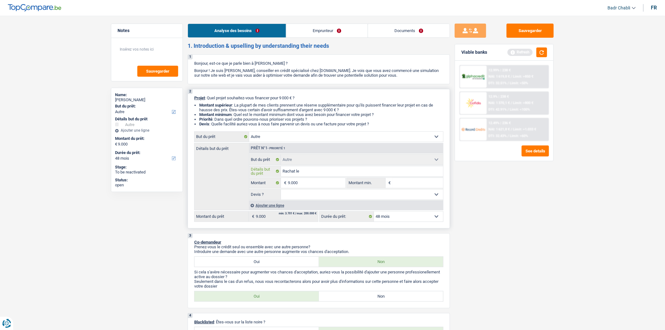
type input "Rachat le"
type input "Rachat lea"
type input "Rachat leas"
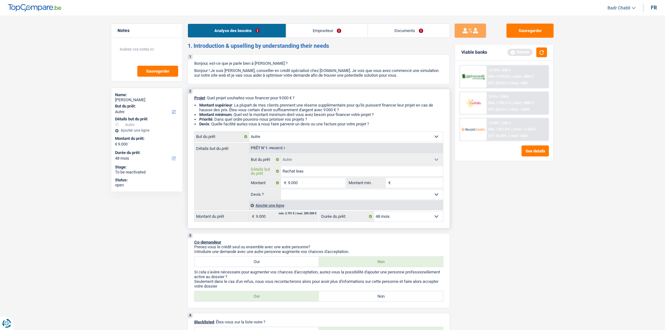
type input "Rachat leasi"
type input "Rachat leasin"
type input "Rachat leasing"
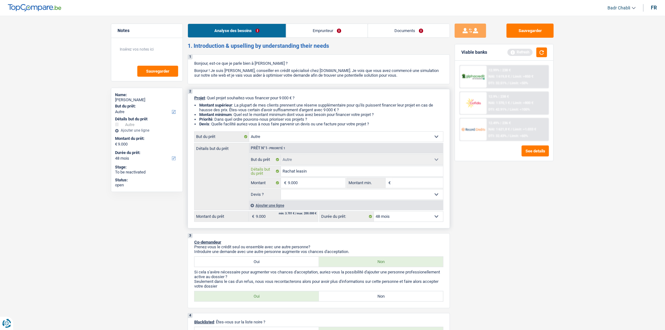
type input "Rachat leasing"
click at [316, 199] on select "Oui Non Non répondu Sélectionner une option" at bounding box center [362, 194] width 162 height 10
select select "false"
click at [281, 191] on select "Oui Non Non répondu Sélectionner une option" at bounding box center [362, 194] width 162 height 10
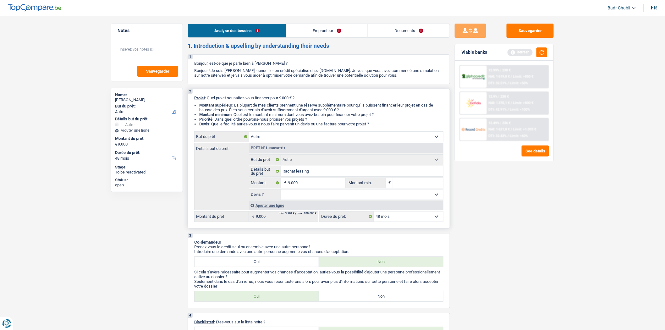
select select "false"
click at [319, 27] on link "Emprunteur" at bounding box center [326, 31] width 81 height 14
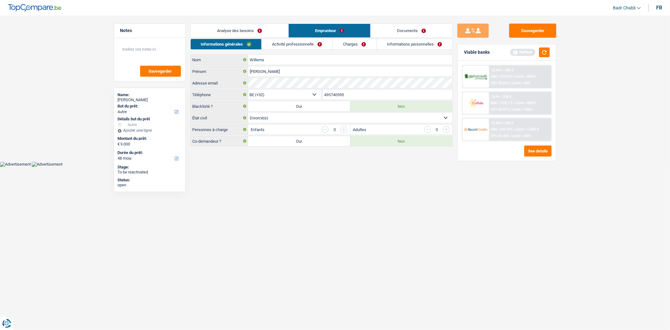
click at [315, 43] on link "Activité professionnelle" at bounding box center [297, 44] width 71 height 10
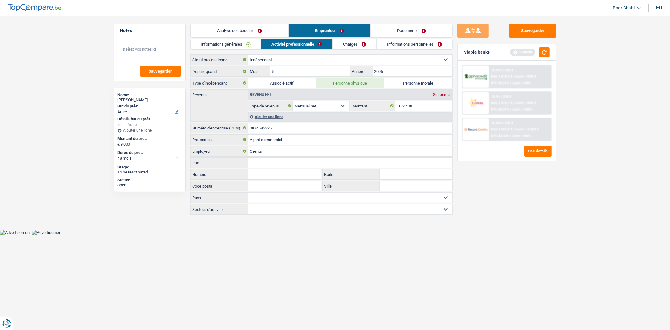
click at [246, 32] on link "Analyse des besoins" at bounding box center [240, 31] width 98 height 14
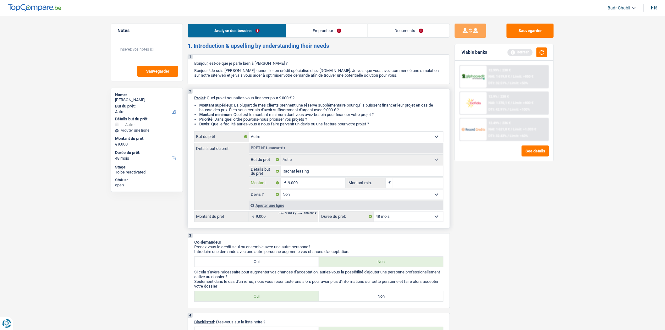
click at [314, 180] on input "9.000" at bounding box center [316, 183] width 57 height 10
click at [413, 188] on input "Montant min." at bounding box center [417, 183] width 51 height 10
paste input "9.000"
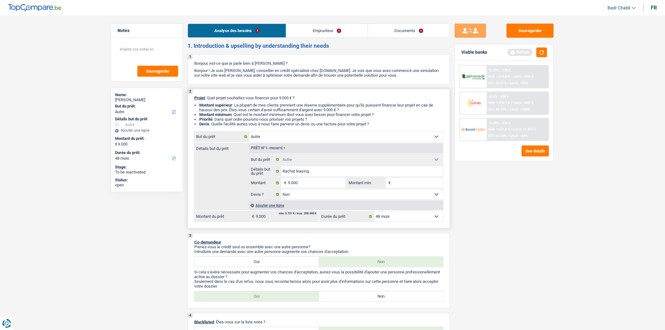
type input "9.000"
click at [384, 218] on select "12 mois 18 mois 24 mois 30 mois 36 mois 42 mois 48 mois Sélectionner une option" at bounding box center [408, 216] width 69 height 10
click at [481, 228] on div "Sauvegarder Viable banks Refresh 12.99% | 238 € NAI: 1 619,8 € / Limit: >850 € …" at bounding box center [504, 171] width 108 height 295
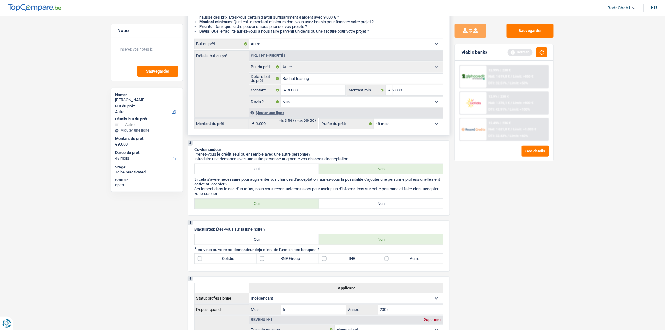
scroll to position [139, 0]
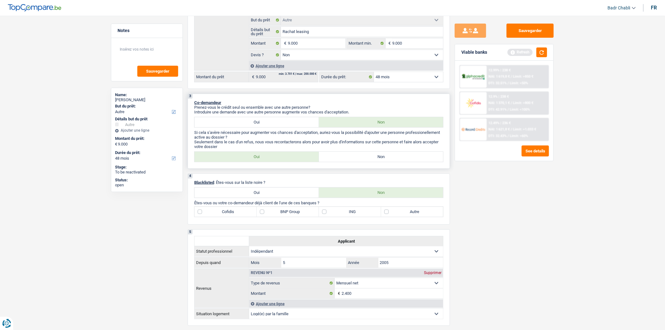
click at [385, 156] on label "Non" at bounding box center [381, 157] width 124 height 10
click at [385, 156] on input "Non" at bounding box center [381, 157] width 124 height 10
radio input "true"
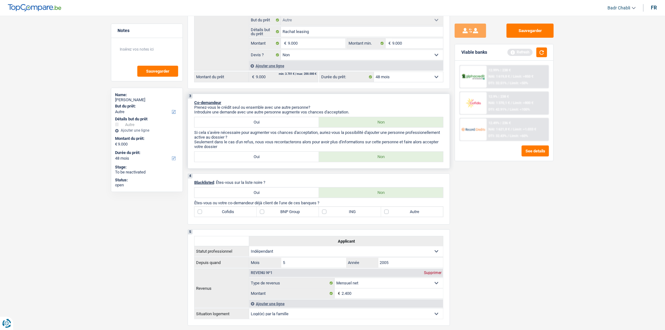
scroll to position [0, 0]
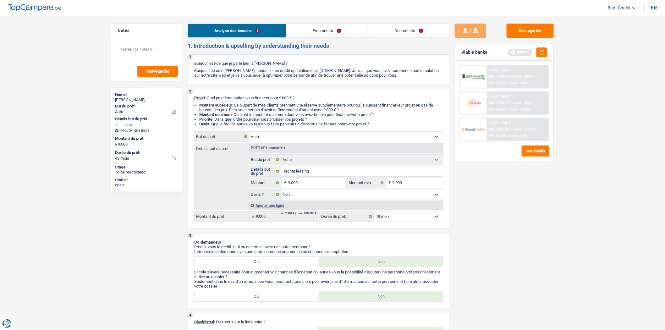
click at [315, 29] on link "Emprunteur" at bounding box center [326, 31] width 81 height 14
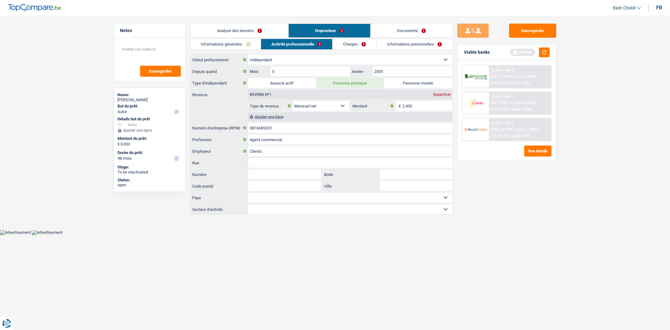
click at [231, 44] on link "Informations générales" at bounding box center [226, 44] width 70 height 10
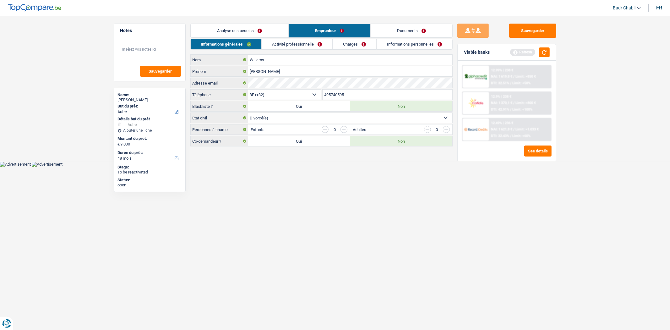
click at [254, 30] on link "Analyse des besoins" at bounding box center [240, 31] width 98 height 14
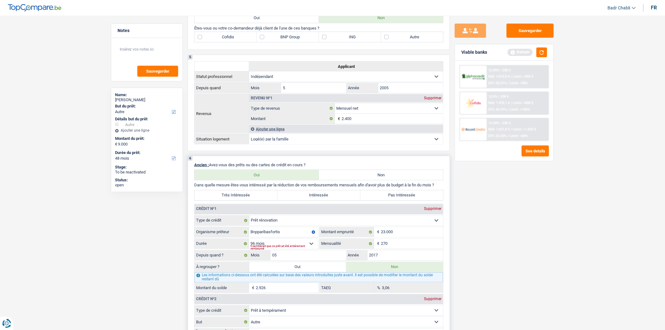
scroll to position [454, 0]
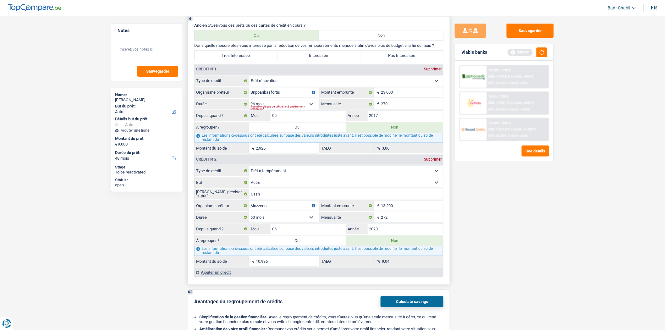
click at [274, 86] on select "Carte ou ouverture de crédit Prêt hypothécaire Vente à tempérament Prêt à tempé…" at bounding box center [346, 81] width 194 height 10
click at [315, 75] on div "Crédit nº1 Supprimer" at bounding box center [318, 70] width 248 height 10
click at [281, 95] on input "Bnpparibasfortis" at bounding box center [283, 93] width 69 height 10
type input "BNP"
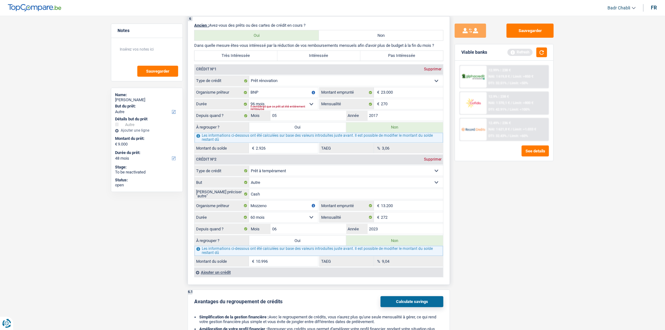
click at [429, 71] on div "Supprimer" at bounding box center [432, 70] width 21 height 4
select select "personalLoan"
type input "Mozzeno"
type input "13.200"
select select "60"
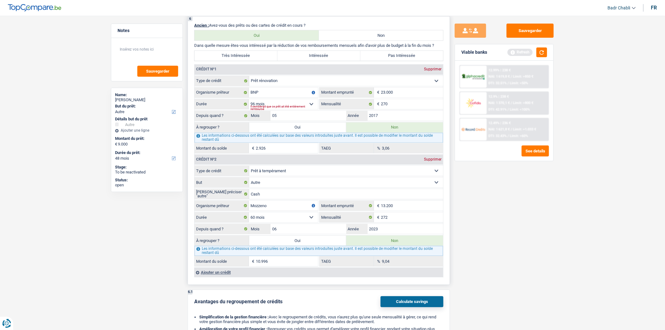
type input "272"
type input "06"
type input "2023"
type input "10.996"
type input "9,04"
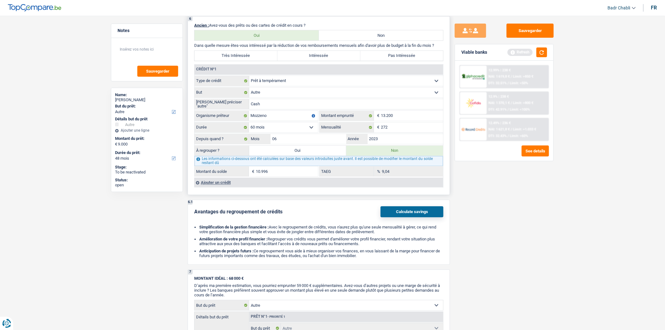
click at [265, 109] on input "Cash" at bounding box center [346, 104] width 194 height 10
click at [279, 96] on select "Confort maison: meubles, textile, peinture, électroménager, outillage non-profe…" at bounding box center [346, 93] width 194 height 10
select select "homeFurnishingOrRelocation"
click at [249, 92] on select "Confort maison: meubles, textile, peinture, électroménager, outillage non-profe…" at bounding box center [346, 93] width 194 height 10
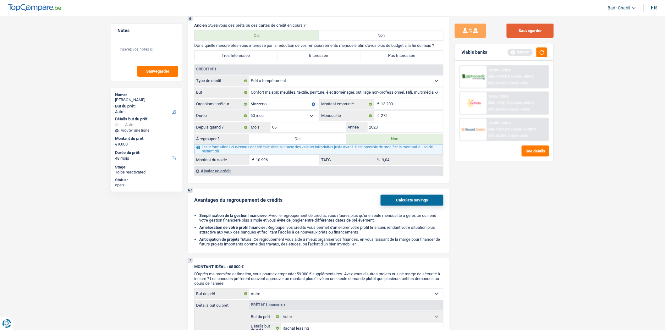
click at [523, 31] on button "Sauvegarder" at bounding box center [529, 31] width 47 height 14
